Goal: Information Seeking & Learning: Learn about a topic

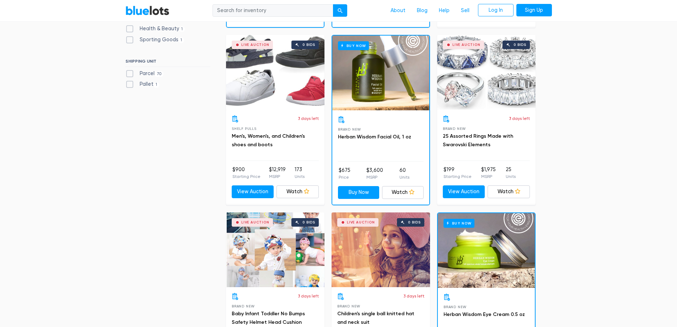
scroll to position [385, 0]
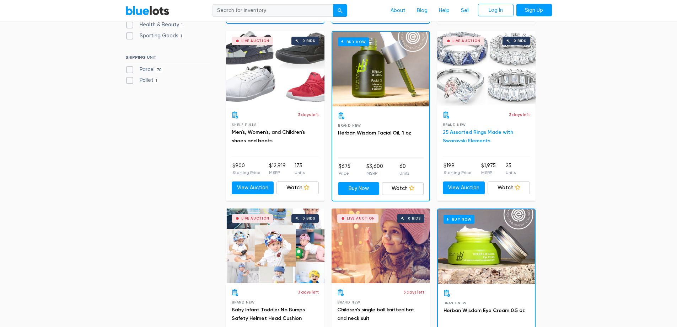
click at [476, 138] on link "25 Assorted Rings Made with Swarovski Elements" at bounding box center [478, 136] width 70 height 15
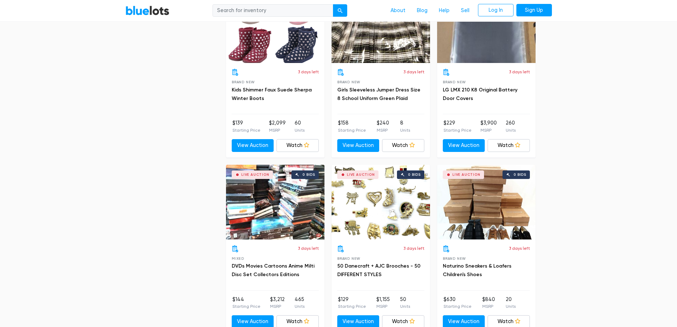
scroll to position [2363, 0]
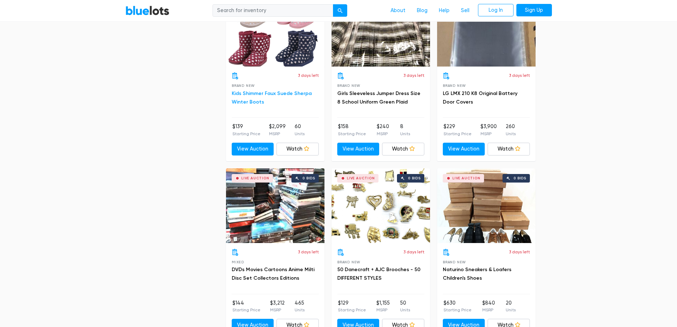
click at [249, 99] on link "Kids Shimmer Faux Suede Sherpa Winter Boots" at bounding box center [272, 97] width 80 height 15
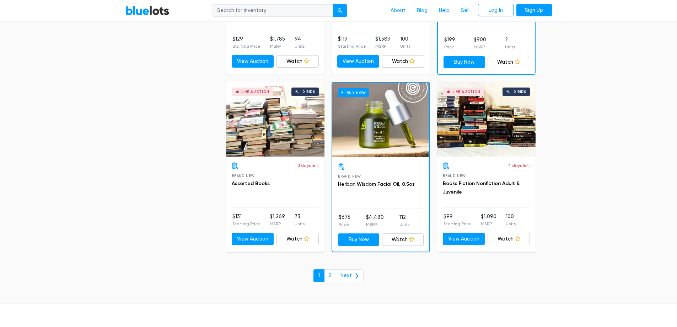
scroll to position [3013, 0]
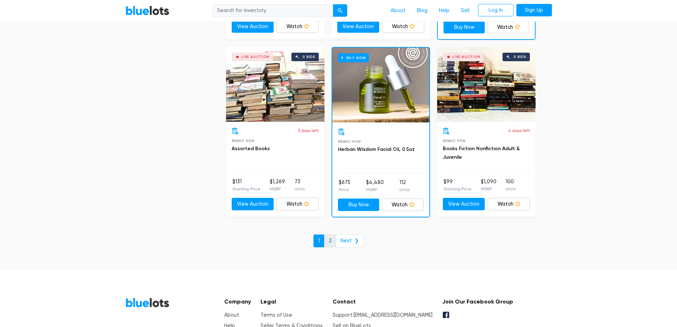
click at [334, 239] on link "2" at bounding box center [330, 240] width 12 height 13
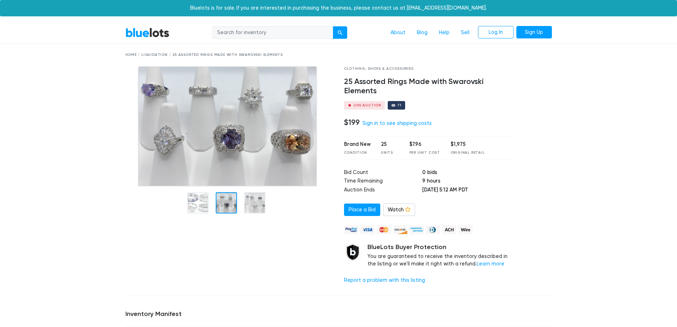
click at [227, 201] on div at bounding box center [226, 202] width 21 height 21
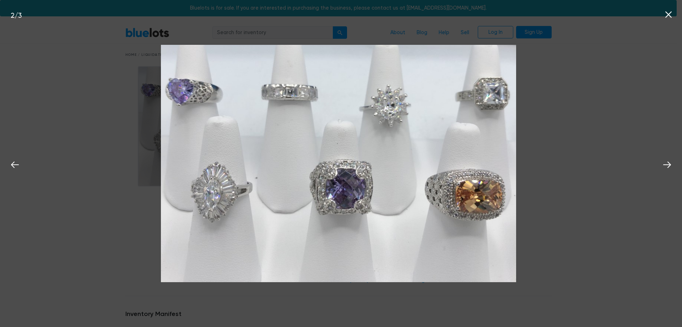
click at [654, 148] on div "2 / 3" at bounding box center [341, 163] width 682 height 327
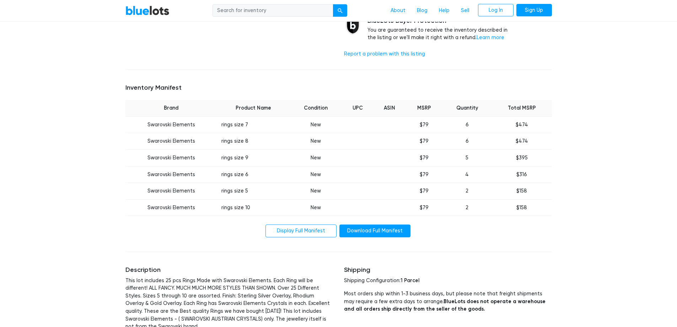
scroll to position [233, 0]
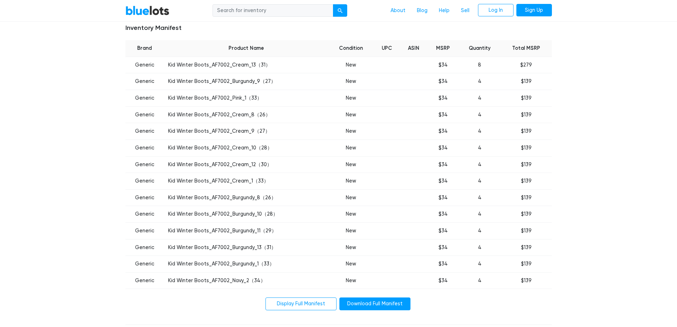
scroll to position [284, 0]
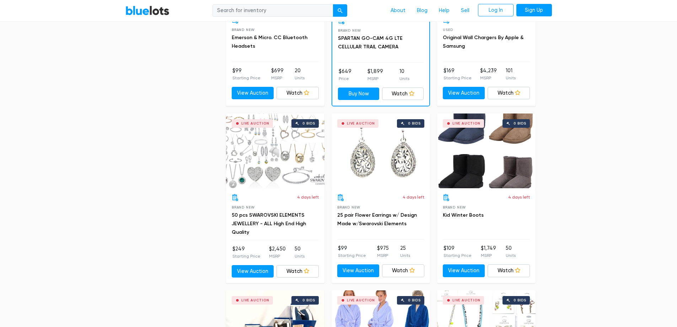
scroll to position [678, 0]
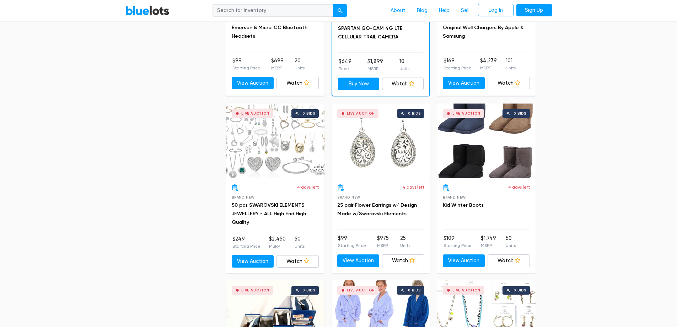
click at [490, 172] on div "Live Auction 0 bids" at bounding box center [486, 140] width 98 height 75
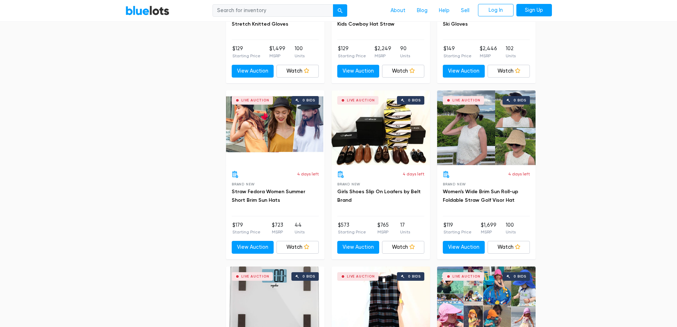
scroll to position [1246, 0]
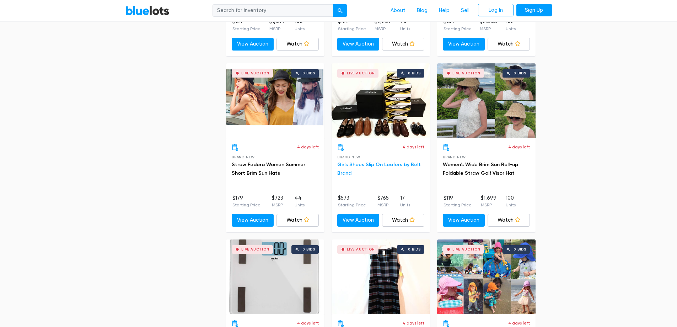
click at [360, 164] on link "Girls Shoes Slip On Loafers by Belt Brand" at bounding box center [379, 168] width 84 height 15
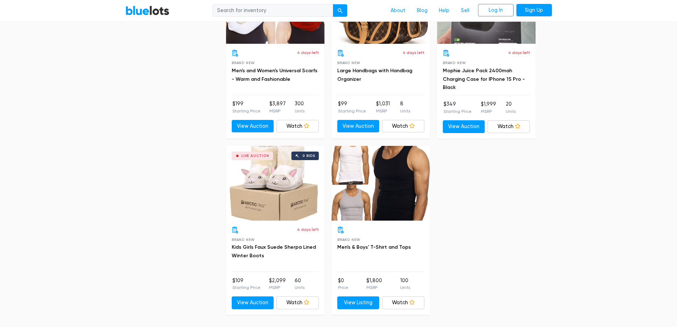
scroll to position [1739, 0]
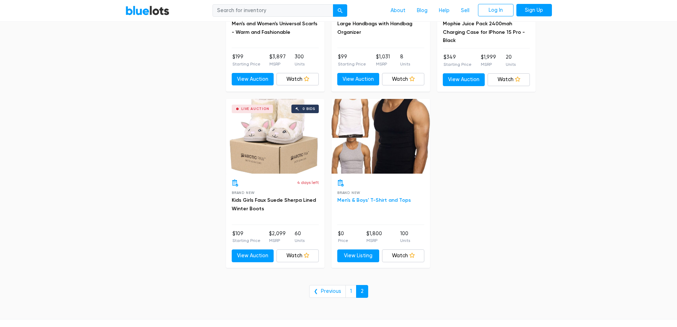
click at [374, 199] on link "Men's & Boys' T-Shirt and Tops" at bounding box center [374, 200] width 74 height 6
click at [351, 292] on link "1" at bounding box center [350, 291] width 11 height 13
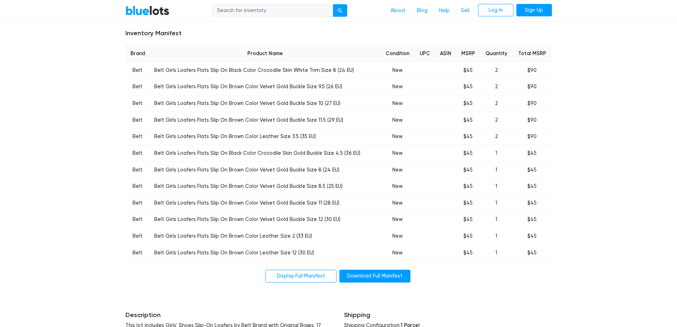
scroll to position [272, 0]
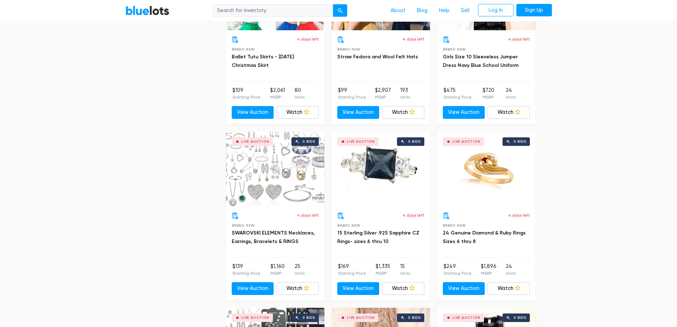
scroll to position [1366, 0]
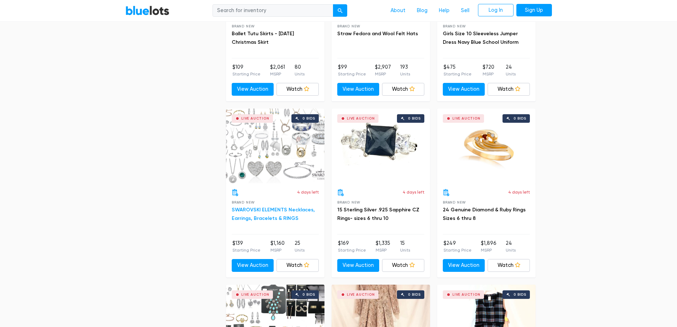
click at [292, 218] on link "SWAROVSKI ELEMENTS Necklaces, Earrings, Bracelets & RINGS" at bounding box center [273, 213] width 83 height 15
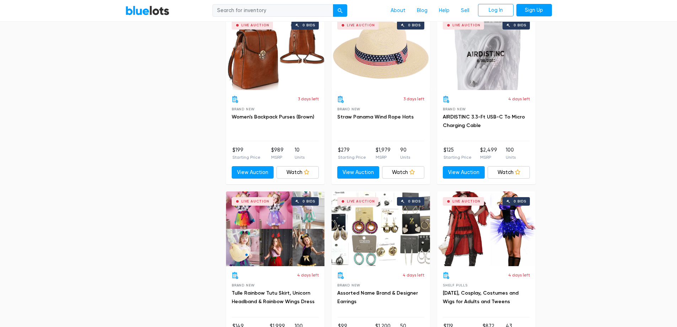
scroll to position [935, 0]
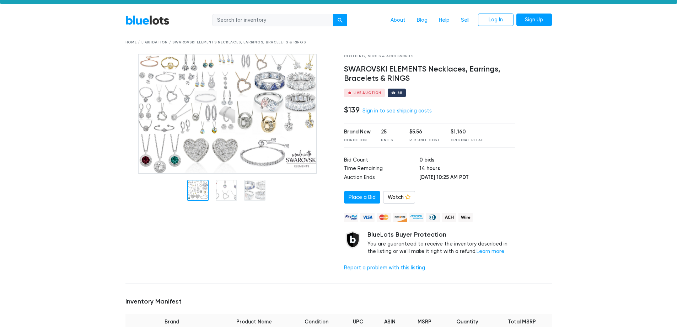
scroll to position [1, 0]
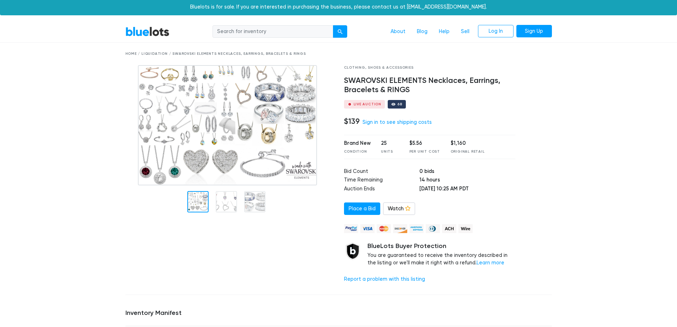
drag, startPoint x: 682, startPoint y: 24, endPoint x: 671, endPoint y: 25, distance: 10.7
